Goal: Entertainment & Leisure: Browse casually

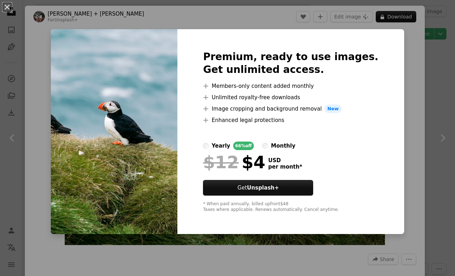
scroll to position [1582, 0]
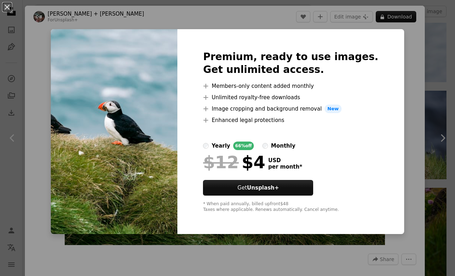
click at [136, 117] on img at bounding box center [114, 131] width 126 height 205
click at [403, 200] on div "An X shape Premium, ready to use images. Get unlimited access. A plus sign Memb…" at bounding box center [227, 138] width 455 height 276
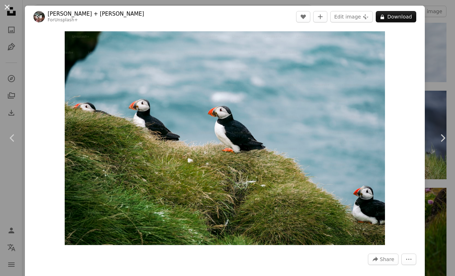
click at [8, 10] on button "An X shape" at bounding box center [7, 7] width 9 height 9
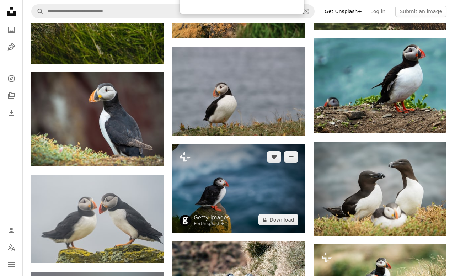
scroll to position [3489, 0]
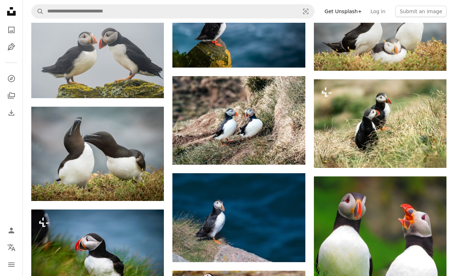
click at [11, 13] on icon "Unsplash logo Unsplash Home" at bounding box center [11, 11] width 14 height 14
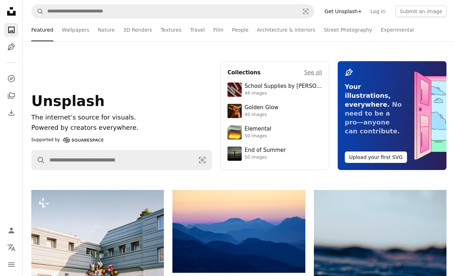
scroll to position [1, 0]
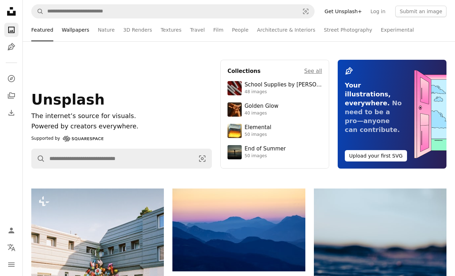
click at [65, 32] on link "Wallpapers" at bounding box center [75, 29] width 27 height 23
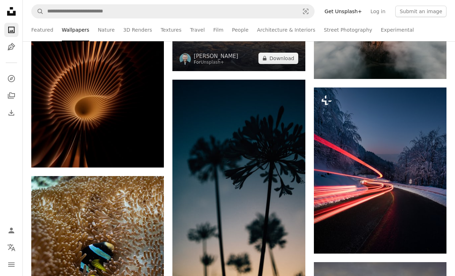
scroll to position [394, 0]
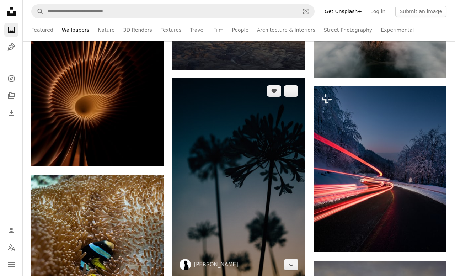
click at [261, 183] on img at bounding box center [238, 177] width 133 height 199
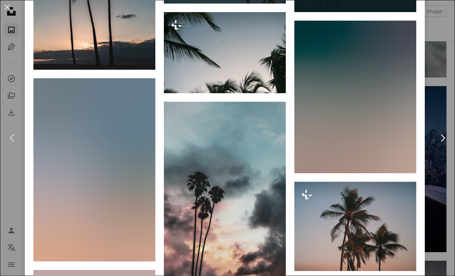
scroll to position [1074, 0]
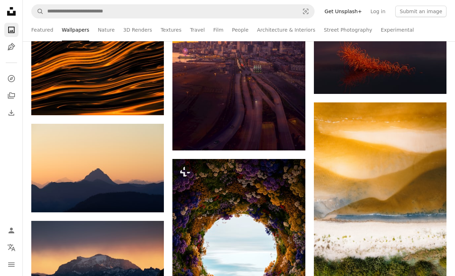
scroll to position [999, 0]
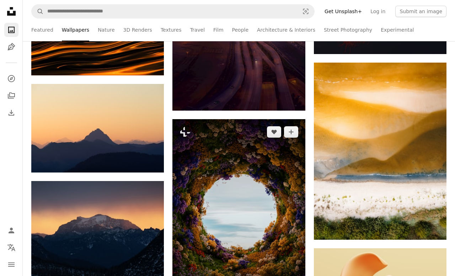
click at [263, 199] on img at bounding box center [238, 212] width 133 height 186
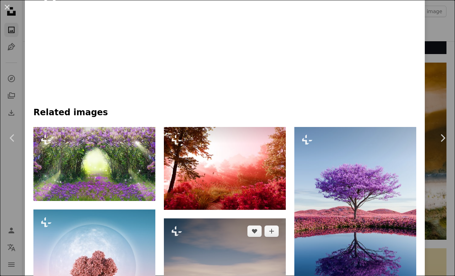
scroll to position [512, 0]
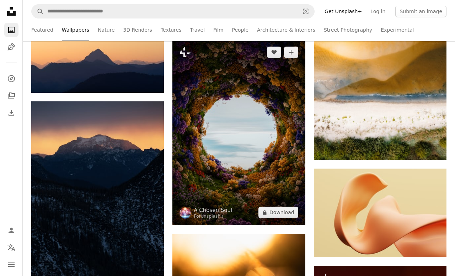
scroll to position [1048, 0]
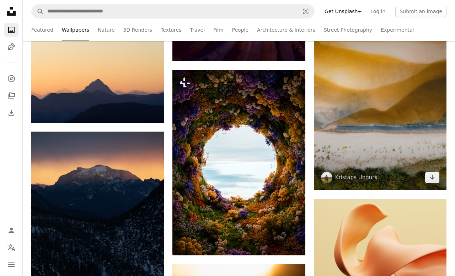
click at [323, 111] on img at bounding box center [380, 101] width 133 height 177
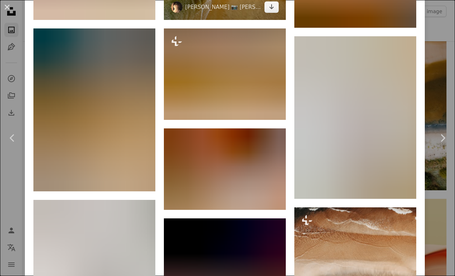
scroll to position [870, 0]
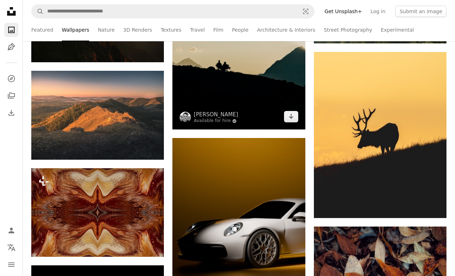
scroll to position [3648, 0]
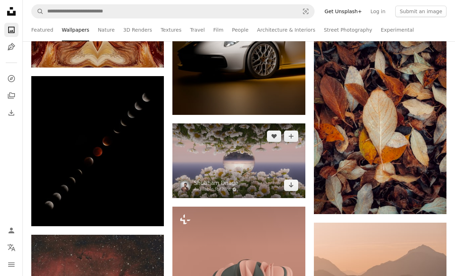
click at [226, 154] on img at bounding box center [238, 160] width 133 height 75
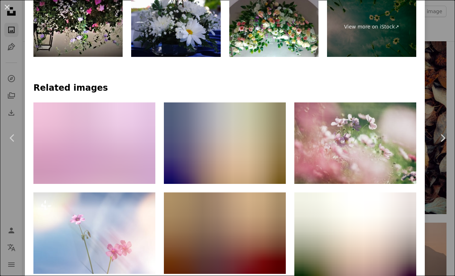
scroll to position [383, 0]
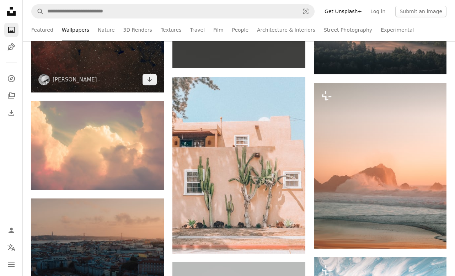
scroll to position [4148, 0]
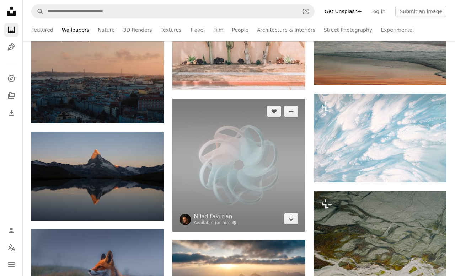
click at [241, 167] on img at bounding box center [238, 164] width 133 height 133
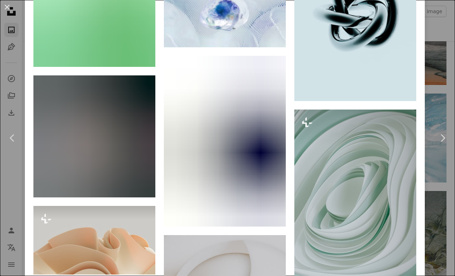
scroll to position [5023, 0]
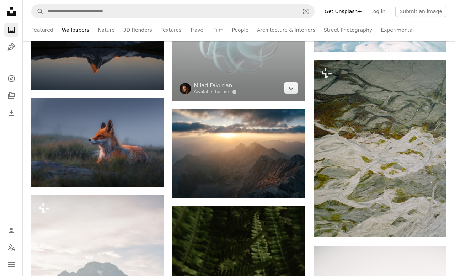
scroll to position [4294, 0]
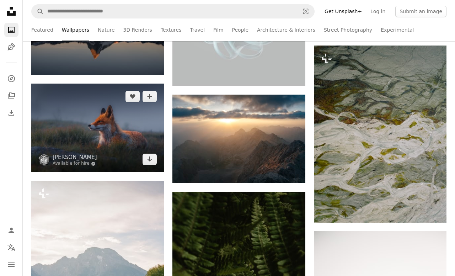
click at [80, 131] on img at bounding box center [97, 127] width 133 height 88
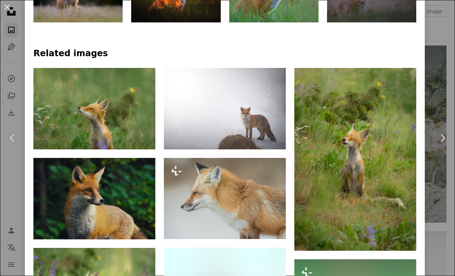
scroll to position [424, 0]
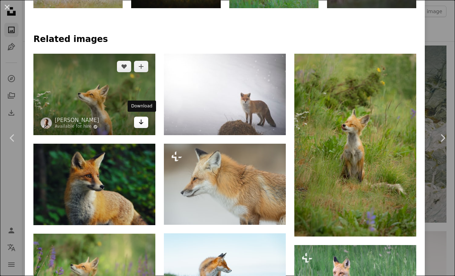
click at [138, 119] on link "Arrow pointing down" at bounding box center [141, 122] width 14 height 11
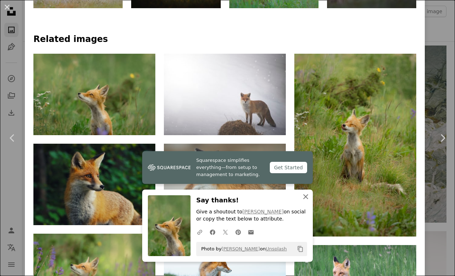
click at [308, 197] on icon "An X shape" at bounding box center [305, 196] width 9 height 9
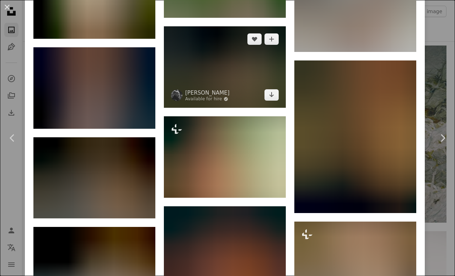
scroll to position [1343, 0]
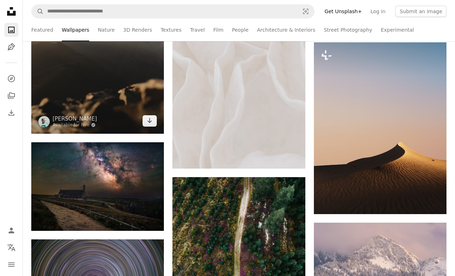
scroll to position [5867, 0]
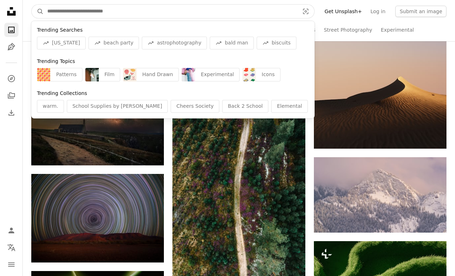
click at [112, 13] on input "Find visuals sitewide" at bounding box center [170, 12] width 253 height 14
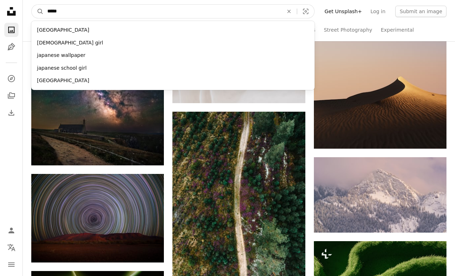
type input "*****"
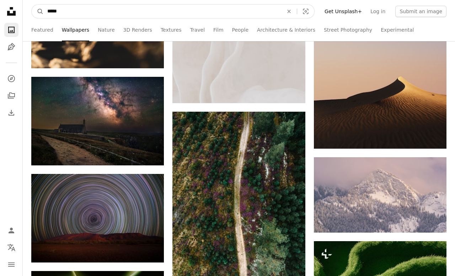
click at [38, 11] on button "A magnifying glass" at bounding box center [38, 12] width 12 height 14
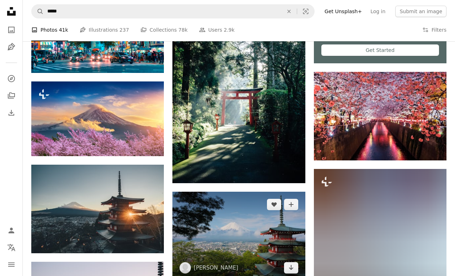
scroll to position [219, 0]
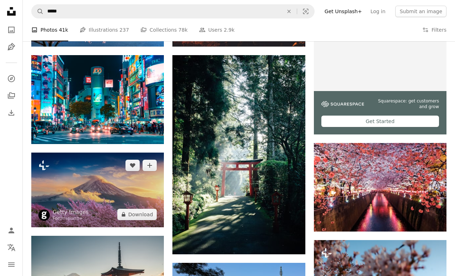
click at [102, 180] on img at bounding box center [97, 189] width 133 height 75
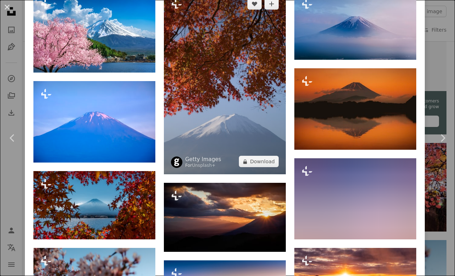
scroll to position [418, 0]
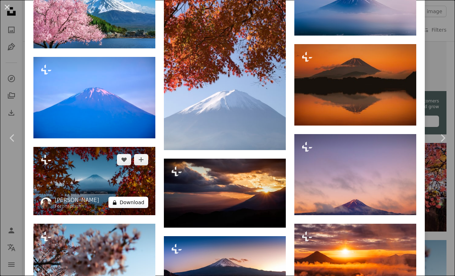
click at [125, 199] on button "A lock Download" at bounding box center [128, 201] width 40 height 11
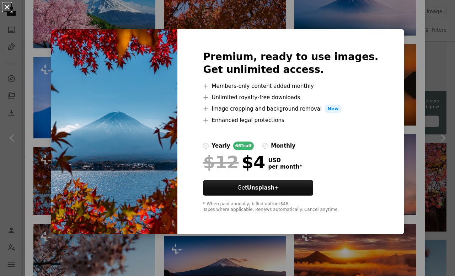
click at [9, 6] on button "An X shape" at bounding box center [7, 7] width 9 height 9
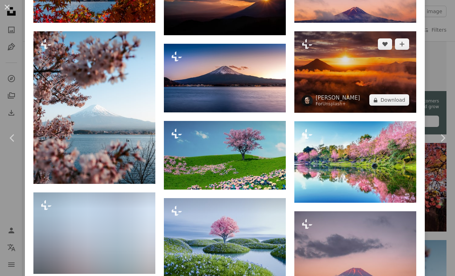
scroll to position [611, 0]
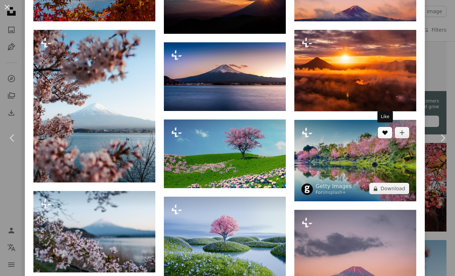
click at [388, 127] on button "A heart" at bounding box center [385, 132] width 14 height 11
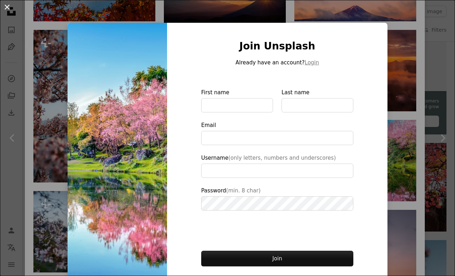
click at [9, 9] on button "An X shape" at bounding box center [7, 7] width 9 height 9
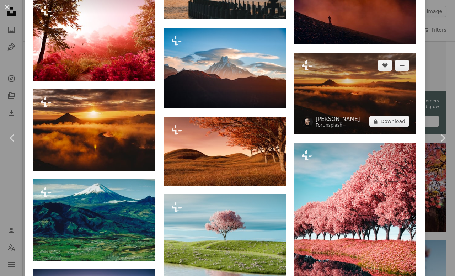
scroll to position [1269, 0]
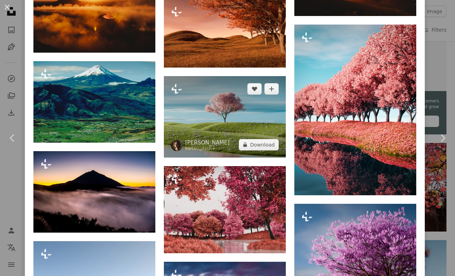
click at [245, 109] on img at bounding box center [225, 116] width 122 height 81
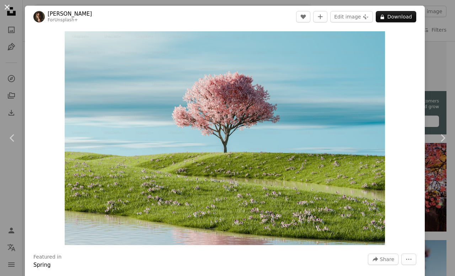
click at [9, 9] on button "An X shape" at bounding box center [7, 7] width 9 height 9
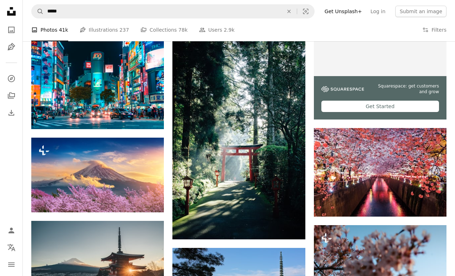
scroll to position [247, 0]
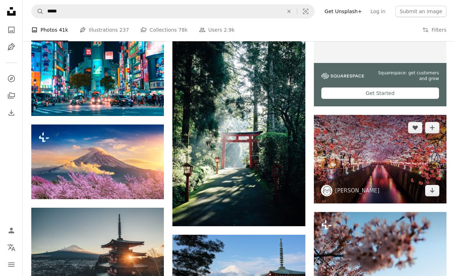
click at [384, 166] on img at bounding box center [380, 159] width 133 height 88
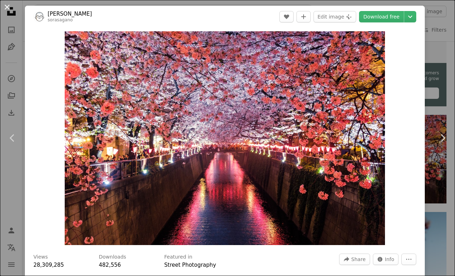
click at [5, 9] on button "An X shape" at bounding box center [7, 7] width 9 height 9
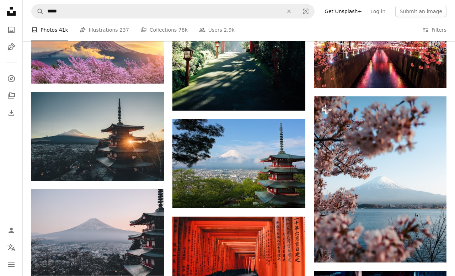
scroll to position [393, 0]
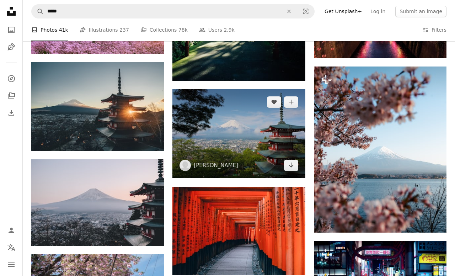
click at [246, 128] on img at bounding box center [238, 133] width 133 height 88
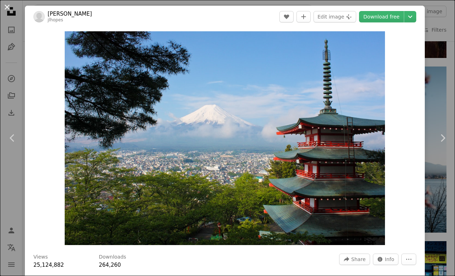
click at [7, 10] on button "An X shape" at bounding box center [7, 7] width 9 height 9
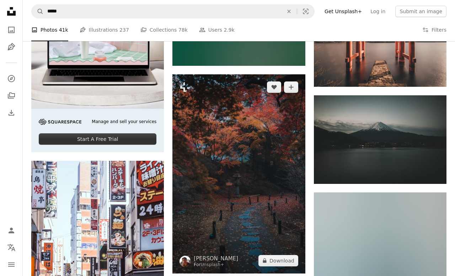
scroll to position [1329, 0]
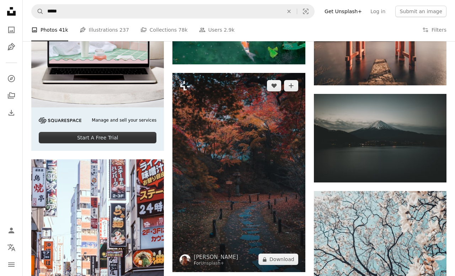
click at [255, 178] on img at bounding box center [238, 172] width 133 height 199
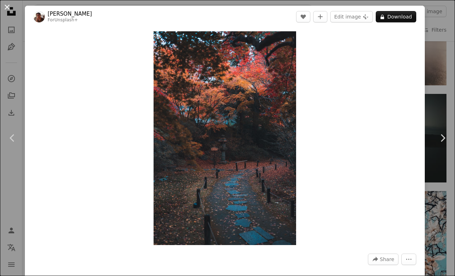
click at [4, 8] on button "An X shape" at bounding box center [7, 7] width 9 height 9
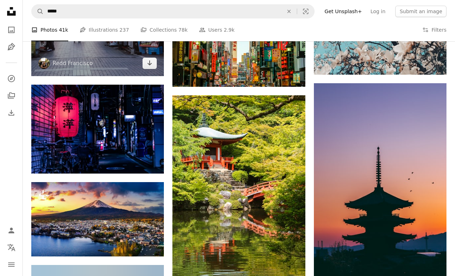
scroll to position [1661, 0]
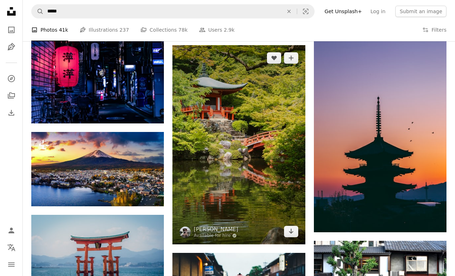
click at [259, 132] on img at bounding box center [238, 144] width 133 height 199
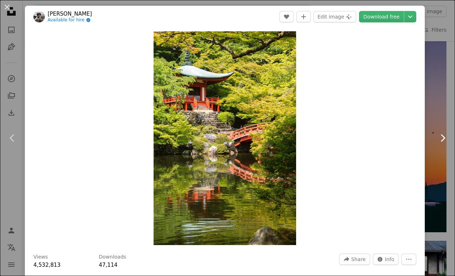
click at [441, 115] on link "Chevron right" at bounding box center [442, 138] width 25 height 68
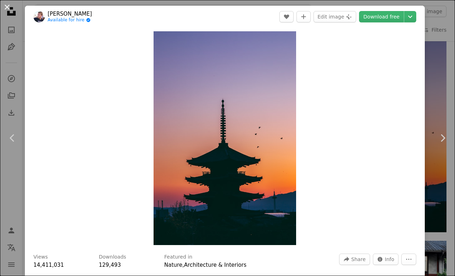
click at [10, 7] on button "An X shape" at bounding box center [7, 7] width 9 height 9
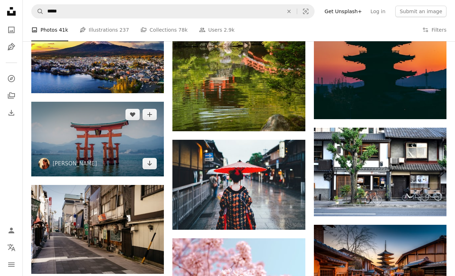
scroll to position [1820, 0]
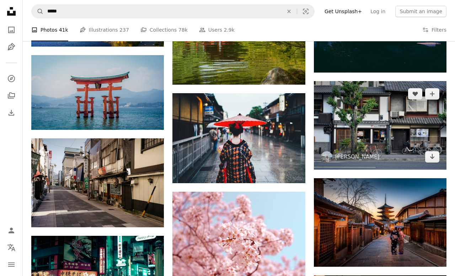
click at [385, 114] on img at bounding box center [380, 125] width 133 height 88
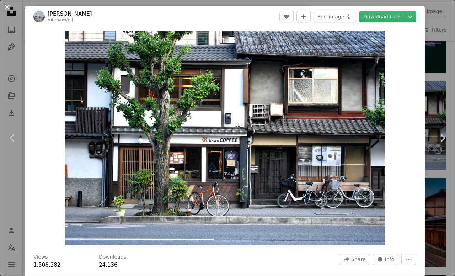
click at [5, 9] on button "An X shape" at bounding box center [7, 7] width 9 height 9
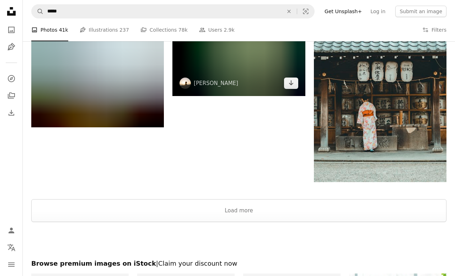
scroll to position [2694, 0]
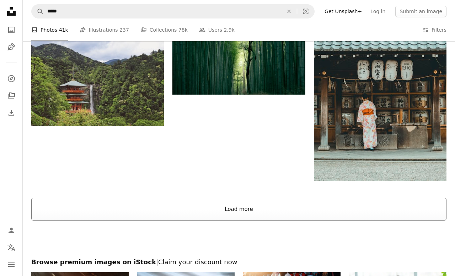
click at [255, 219] on button "Load more" at bounding box center [238, 209] width 415 height 23
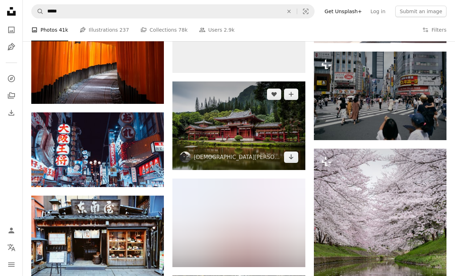
scroll to position [4023, 0]
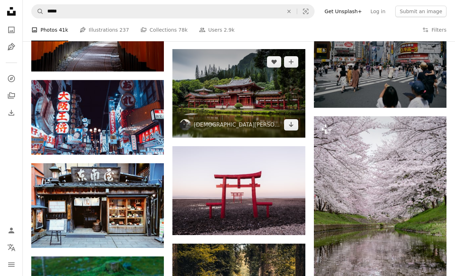
click at [247, 85] on img at bounding box center [238, 93] width 133 height 88
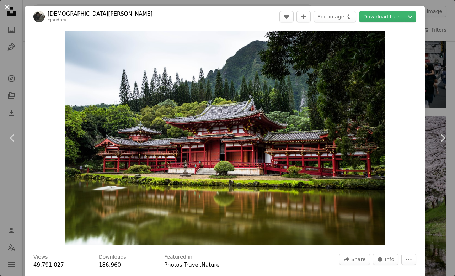
click at [10, 6] on button "An X shape" at bounding box center [7, 7] width 9 height 9
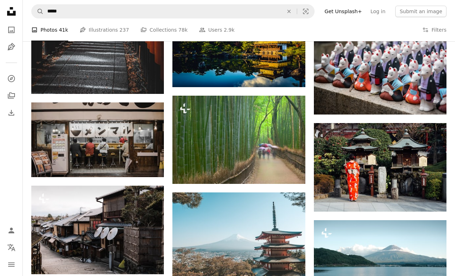
scroll to position [6139, 0]
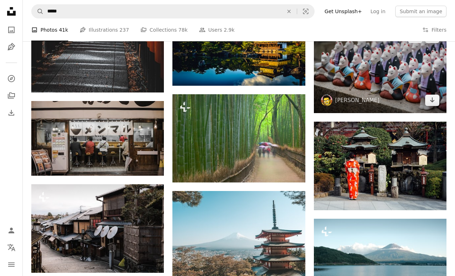
click at [386, 88] on img at bounding box center [380, 69] width 133 height 88
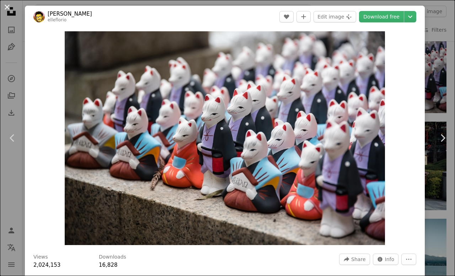
click at [5, 8] on button "An X shape" at bounding box center [7, 7] width 9 height 9
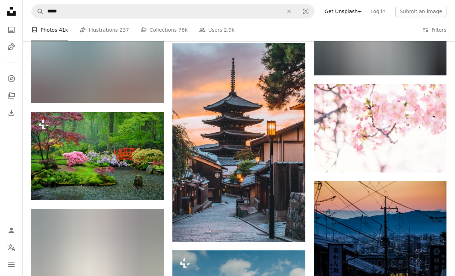
scroll to position [12770, 0]
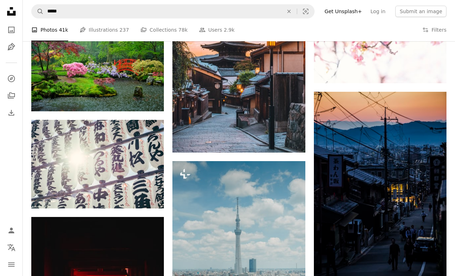
click at [7, 9] on icon "Unsplash logo Unsplash Home" at bounding box center [11, 11] width 14 height 14
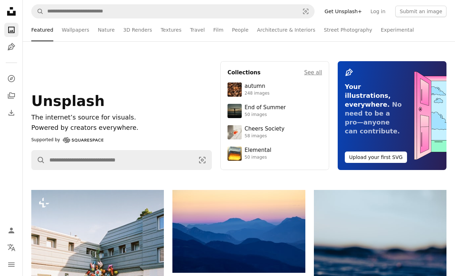
click at [53, 21] on nav "A magnifying glass Visual search Get Unsplash+ Log in Submit an image" at bounding box center [239, 11] width 432 height 23
click at [65, 29] on link "Wallpapers" at bounding box center [75, 29] width 27 height 23
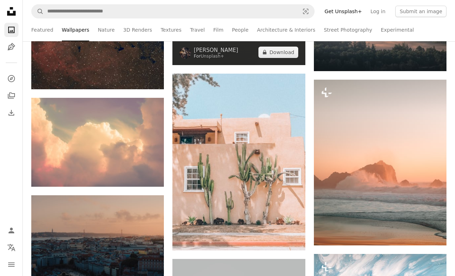
scroll to position [4004, 0]
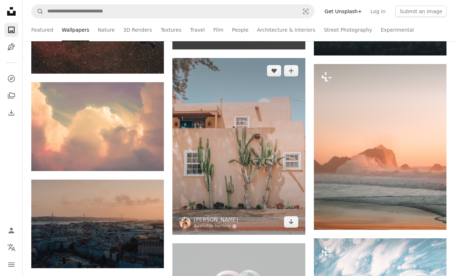
click at [257, 102] on img at bounding box center [238, 146] width 133 height 177
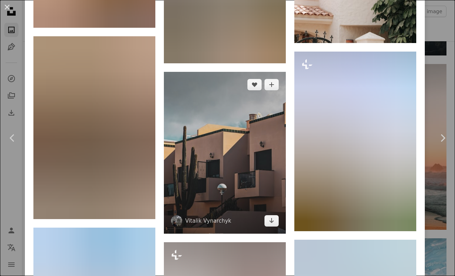
scroll to position [818, 0]
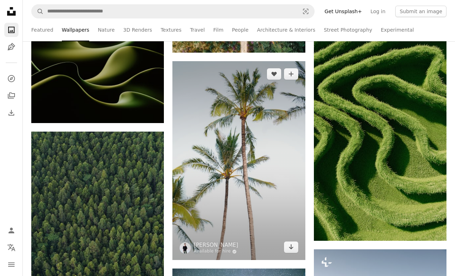
scroll to position [6105, 0]
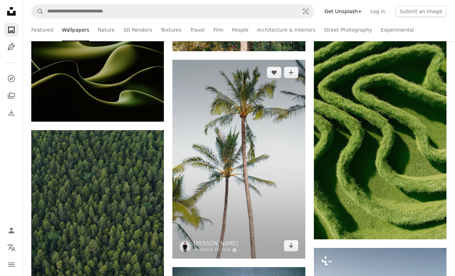
click at [228, 162] on img at bounding box center [238, 159] width 133 height 199
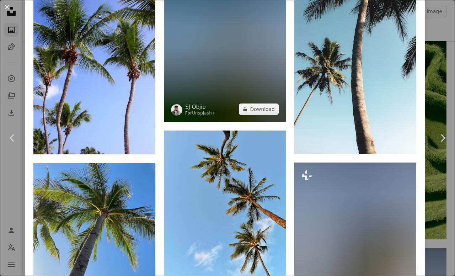
scroll to position [817, 0]
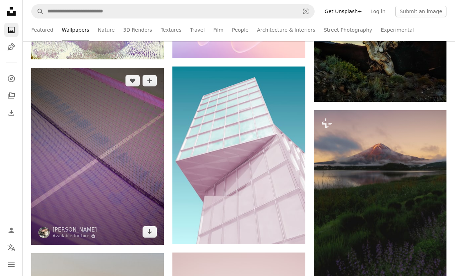
scroll to position [6721, 0]
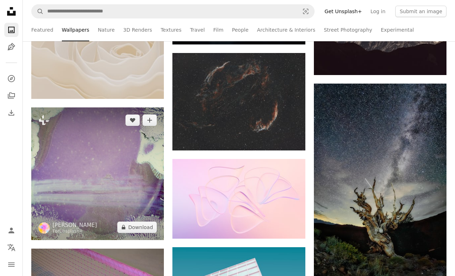
click at [107, 160] on img at bounding box center [97, 173] width 133 height 133
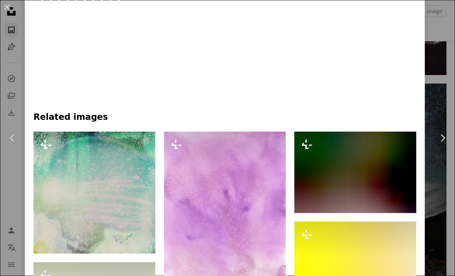
scroll to position [416, 0]
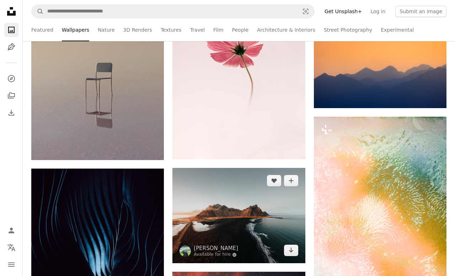
scroll to position [7064, 0]
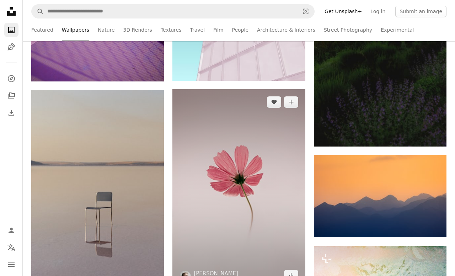
click at [217, 144] on img at bounding box center [238, 188] width 133 height 199
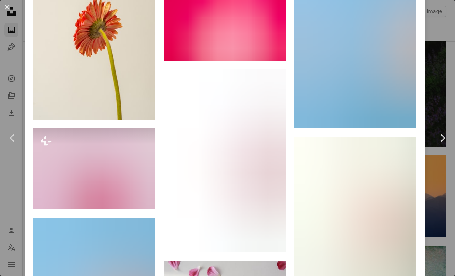
scroll to position [1024, 0]
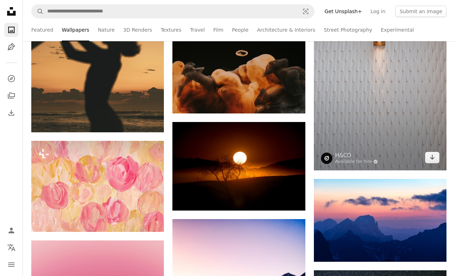
scroll to position [9143, 0]
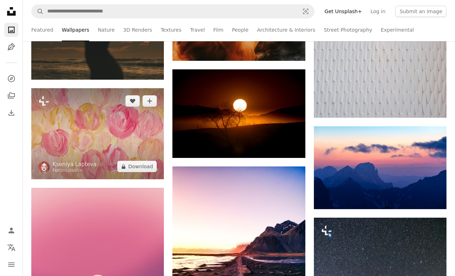
click at [100, 126] on img at bounding box center [97, 133] width 133 height 91
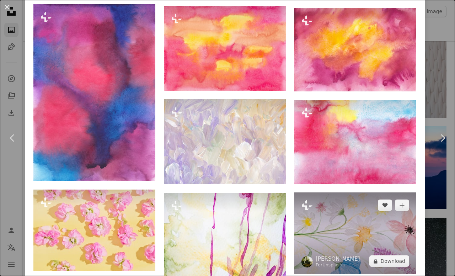
scroll to position [742, 0]
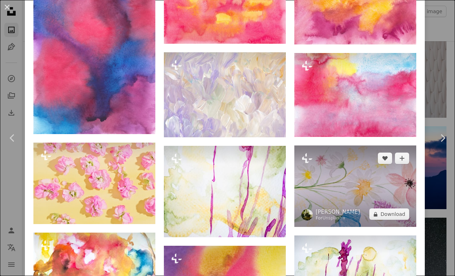
click at [339, 188] on img at bounding box center [355, 185] width 122 height 81
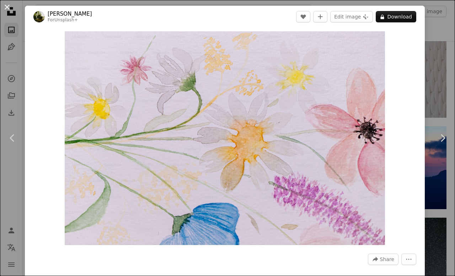
click at [9, 9] on button "An X shape" at bounding box center [7, 7] width 9 height 9
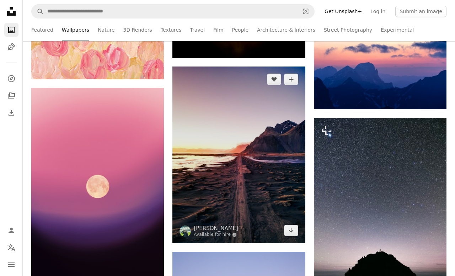
scroll to position [9241, 0]
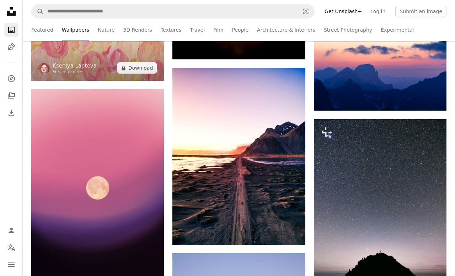
click at [109, 68] on img at bounding box center [97, 35] width 133 height 91
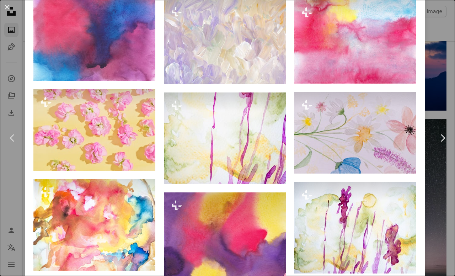
scroll to position [919, 0]
